Goal: Task Accomplishment & Management: Use online tool/utility

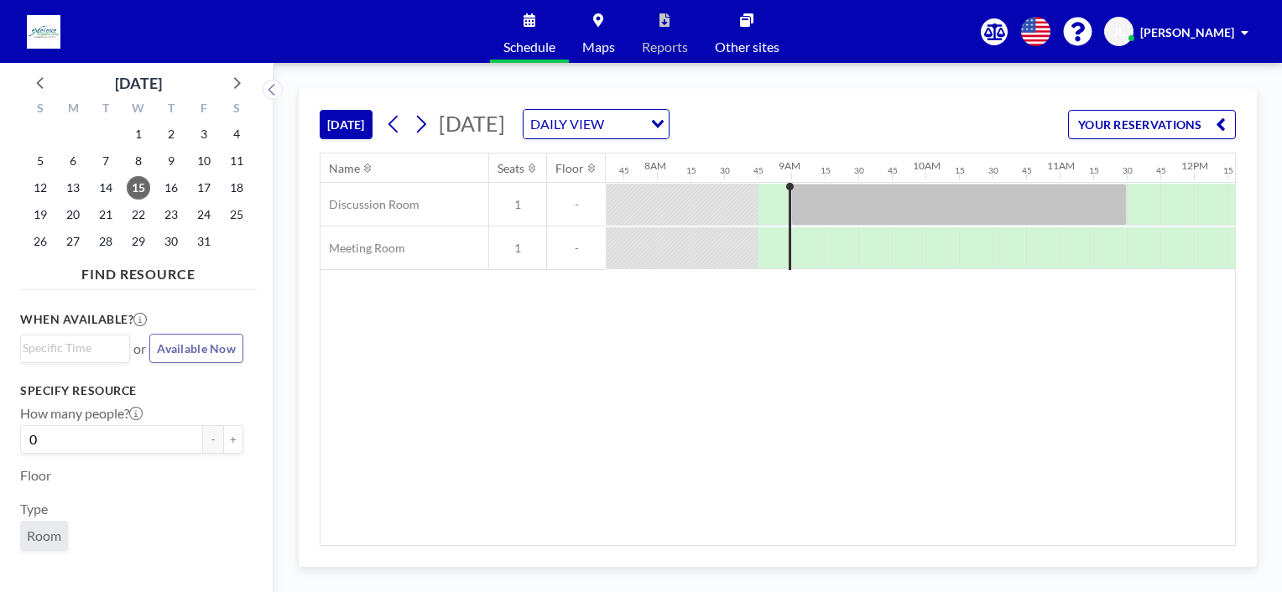
scroll to position [0, 1009]
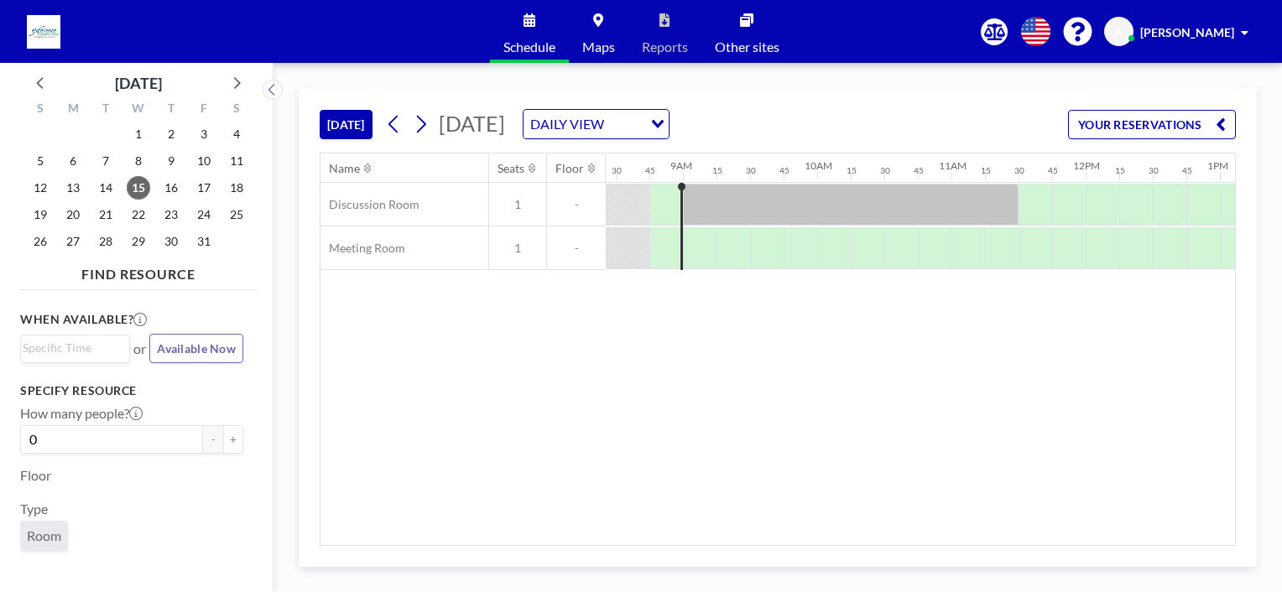
scroll to position [0, 1141]
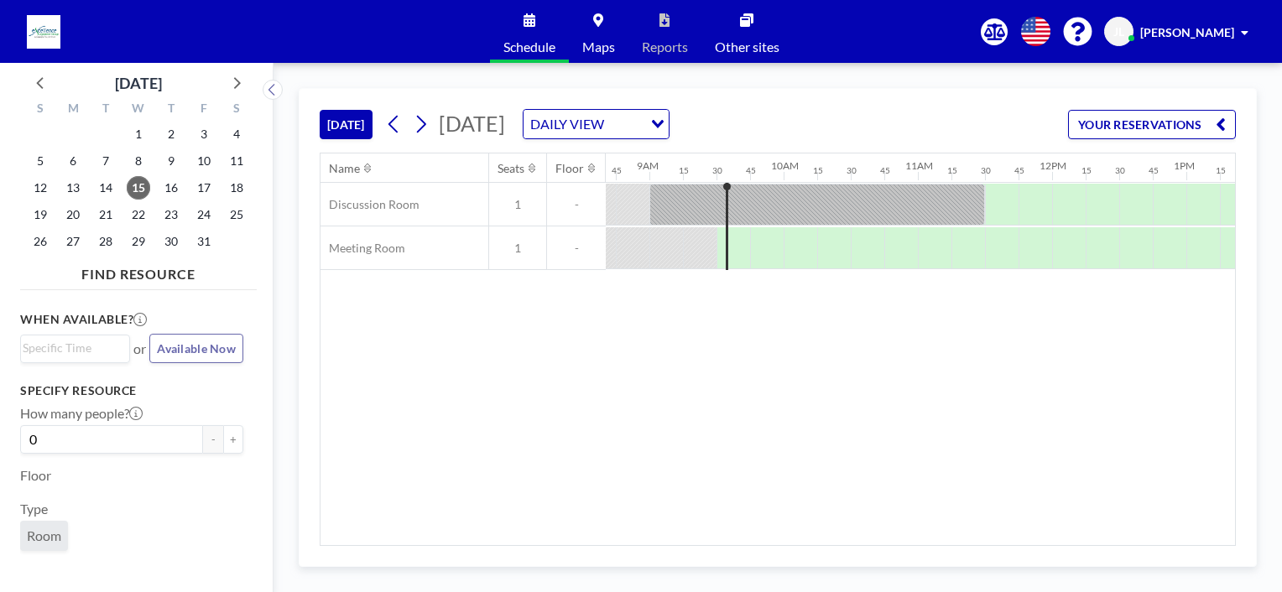
scroll to position [0, 1181]
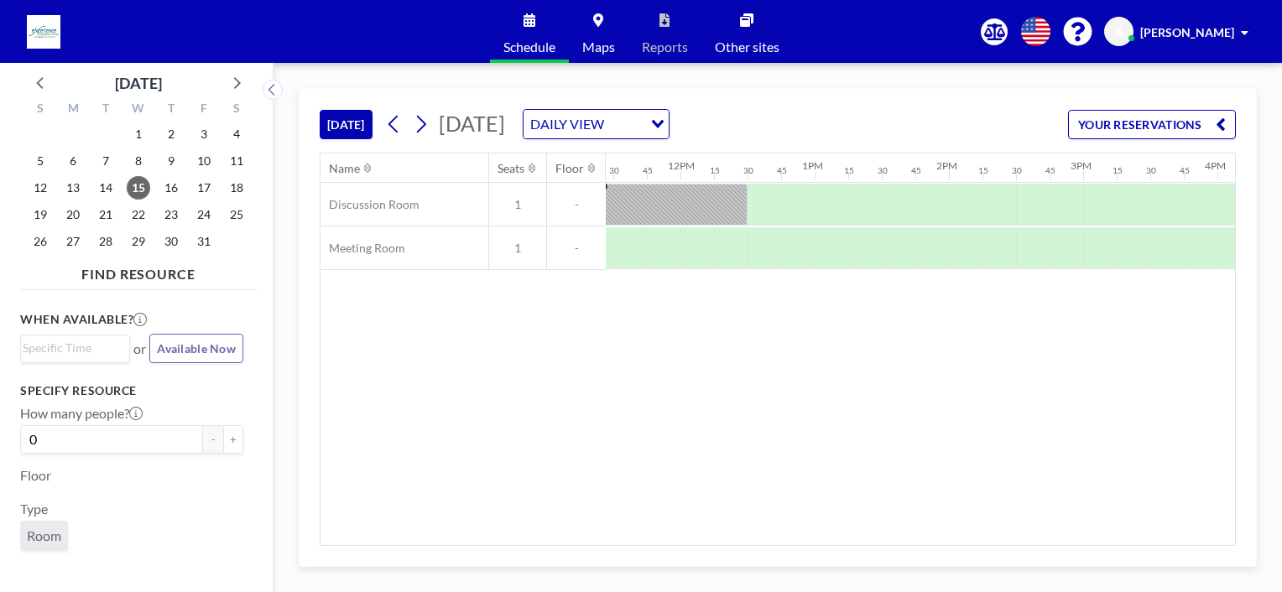
scroll to position [0, 1389]
drag, startPoint x: 894, startPoint y: 535, endPoint x: 963, endPoint y: 528, distance: 69.1
click at [963, 528] on div "Name Seats Floor 12AM 15 30 45 1AM 15 30 45 2AM 15 30 45 3AM 15 30 45 4AM 15 30…" at bounding box center [777, 349] width 914 height 392
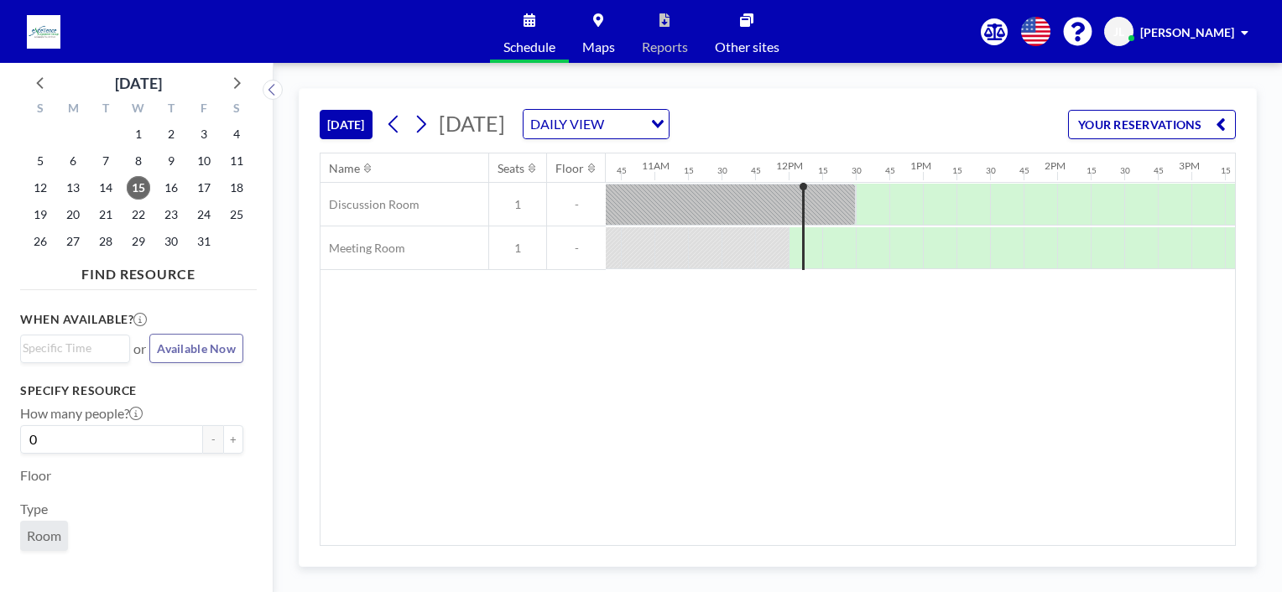
scroll to position [0, 1388]
